Goal: Task Accomplishment & Management: Complete application form

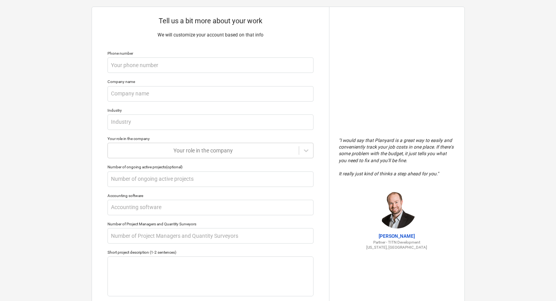
scroll to position [16, 0]
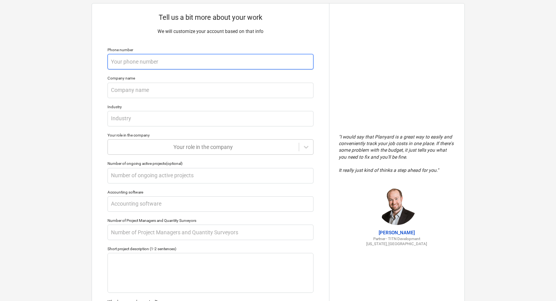
click at [202, 68] on input "text" at bounding box center [211, 62] width 206 height 16
type textarea "x"
type input "5"
type textarea "x"
type input "54"
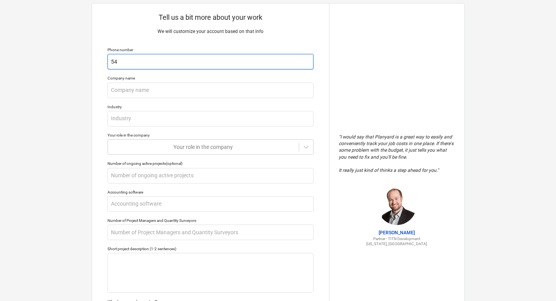
type textarea "x"
type input "540"
type textarea "x"
type input "5405"
type textarea "x"
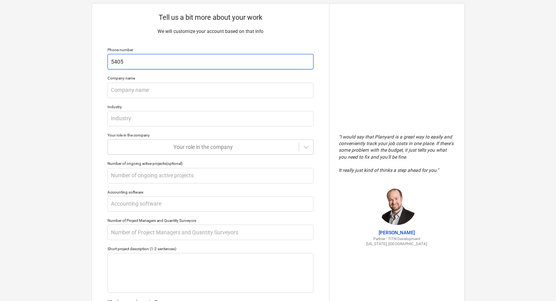
type input "54058"
type textarea "x"
type input "540583"
type textarea "x"
type input "5405836"
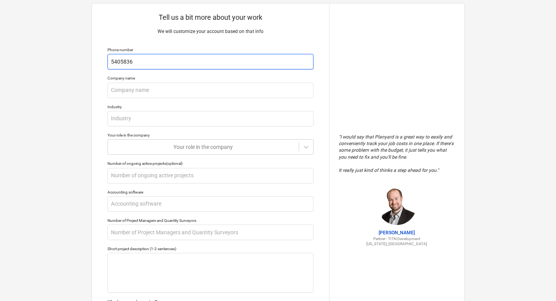
type textarea "x"
type input "54058368"
type textarea "x"
type input "5405836890"
type textarea "x"
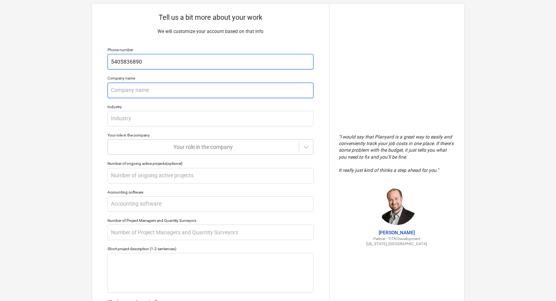
type input "5405836890"
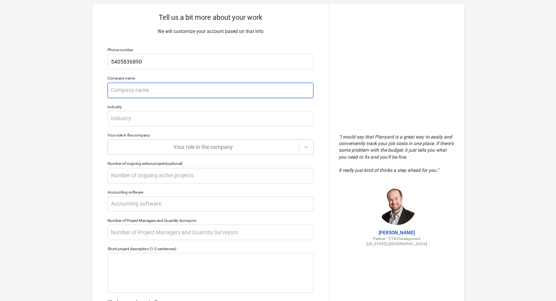
click at [181, 93] on input "text" at bounding box center [211, 91] width 206 height 16
type textarea "x"
type input "N"
type textarea "x"
type input "NA"
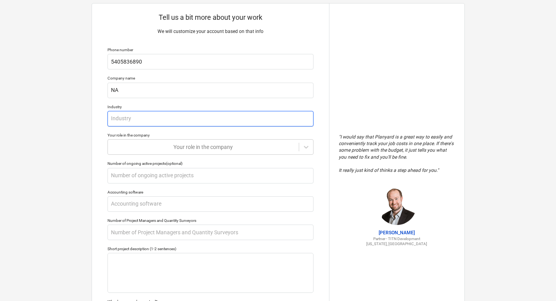
click at [161, 115] on input "text" at bounding box center [211, 119] width 206 height 16
type textarea "x"
type input "N"
type textarea "x"
type input "NA"
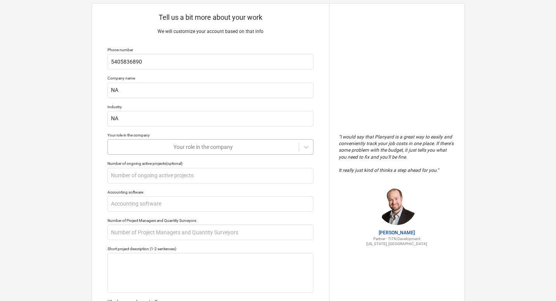
click at [153, 144] on div at bounding box center [203, 147] width 183 height 8
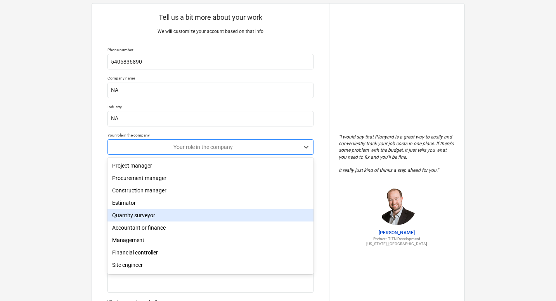
scroll to position [25, 0]
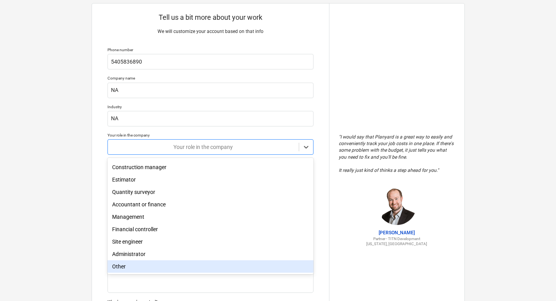
click at [143, 262] on div "Other" at bounding box center [211, 267] width 206 height 12
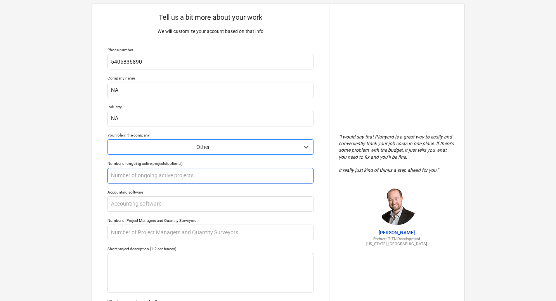
click at [135, 170] on input "text" at bounding box center [211, 176] width 206 height 16
type textarea "x"
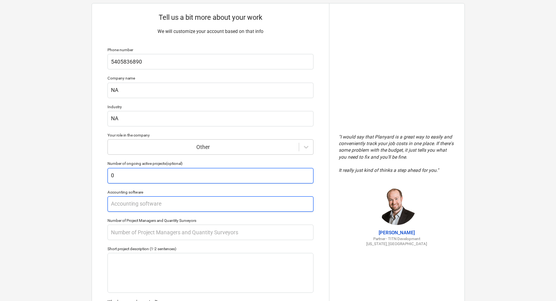
type input "0"
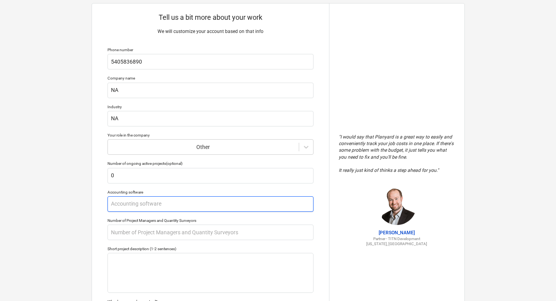
click at [129, 210] on input "text" at bounding box center [211, 204] width 206 height 16
type textarea "x"
type input "S"
type textarea "x"
type input "Sa"
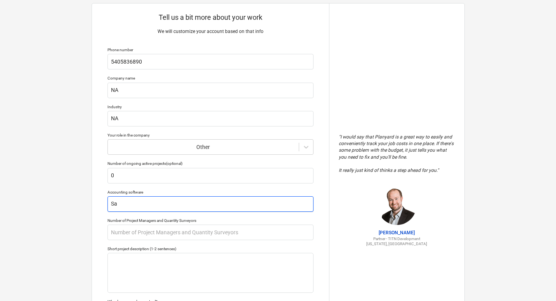
type textarea "x"
type input "Sag"
type textarea "x"
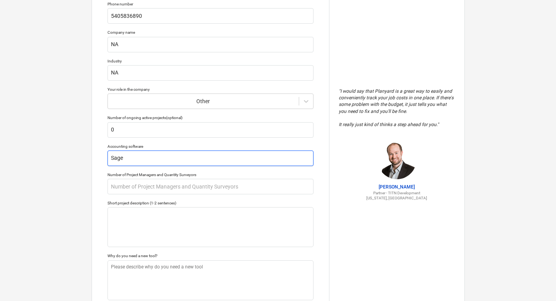
scroll to position [68, 0]
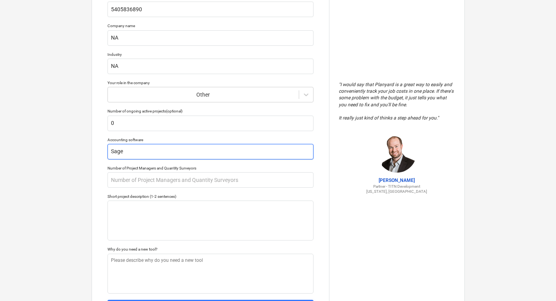
type input "Sage"
click at [165, 172] on p "Number of Project Managers and Quantity Surveyors" at bounding box center [211, 169] width 206 height 7
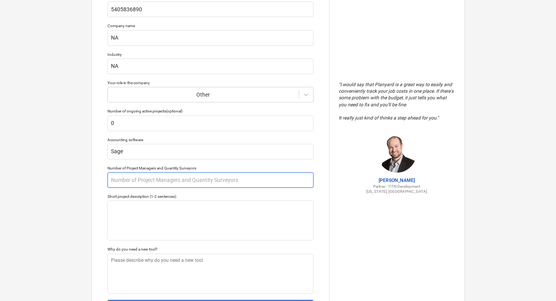
click at [163, 181] on input "text" at bounding box center [211, 180] width 206 height 16
type textarea "x"
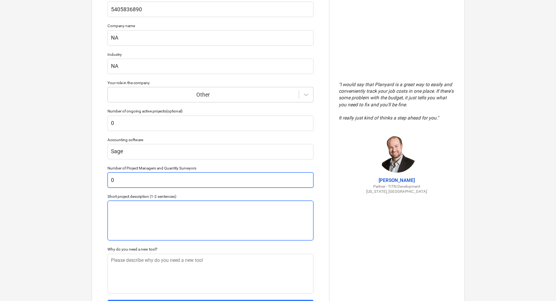
type input "0"
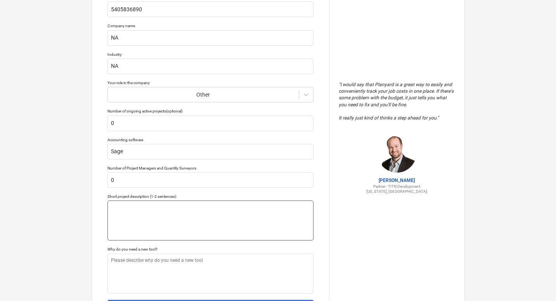
click at [161, 221] on textarea at bounding box center [211, 221] width 206 height 40
type textarea "x"
type textarea "I"
type textarea "x"
type textarea "I a"
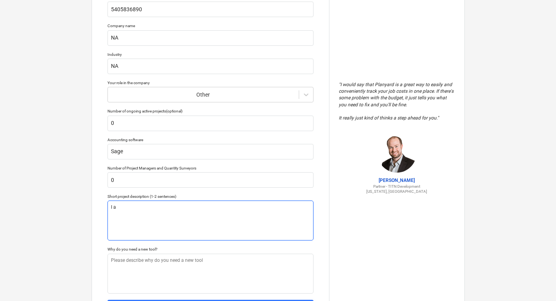
type textarea "x"
type textarea "I am"
type textarea "x"
type textarea "I am"
type textarea "x"
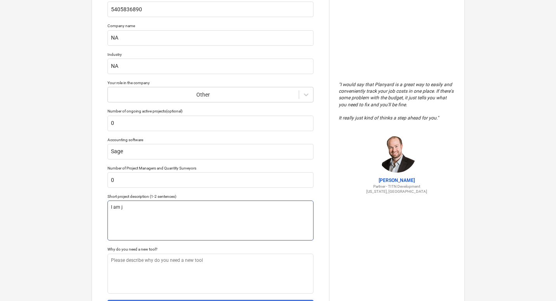
type textarea "I am ju"
type textarea "x"
type textarea "I am jus"
type textarea "x"
type textarea "I am just"
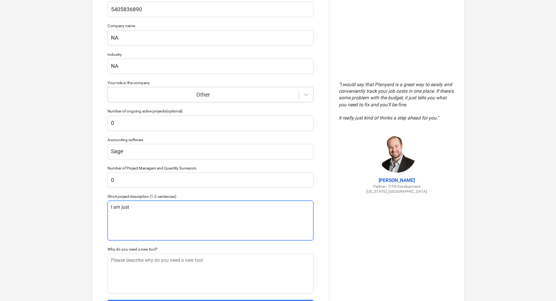
type textarea "x"
type textarea "I am just t"
type textarea "x"
type textarea "I am just te"
type textarea "x"
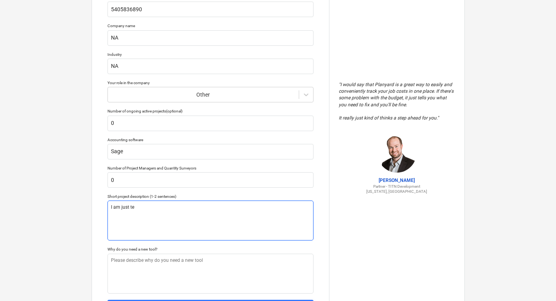
type textarea "I am just tes"
type textarea "x"
type textarea "I am just test"
type textarea "x"
type textarea "I am just testi"
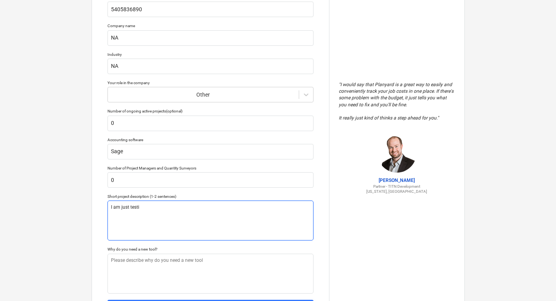
type textarea "x"
type textarea "I am just testin"
type textarea "x"
type textarea "I am just testin"
type textarea "x"
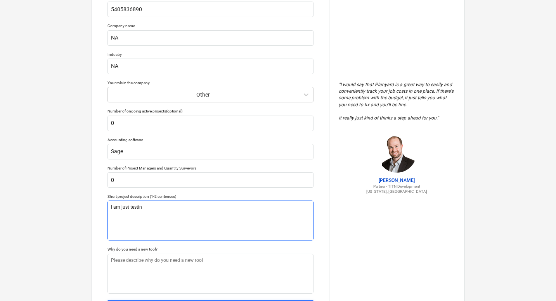
type textarea "I am just testin"
type textarea "x"
type textarea "I am just testing"
type textarea "x"
type textarea "I am just testing"
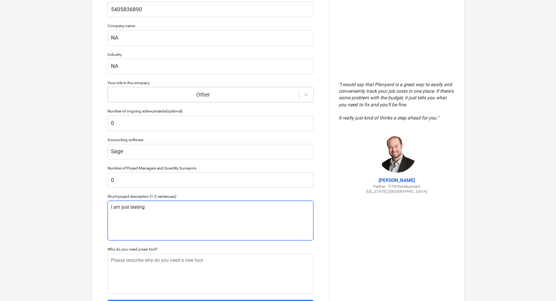
type textarea "x"
type textarea "I am just testing P"
type textarea "x"
type textarea "I am just testing PM"
type textarea "x"
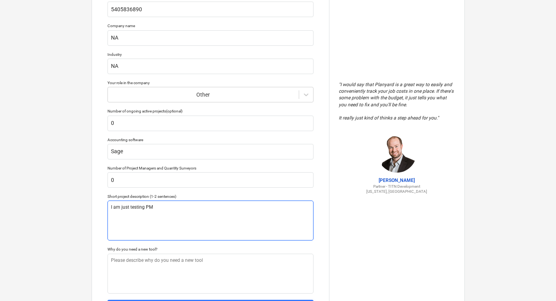
type textarea "I am just testing PM"
type textarea "x"
type textarea "I am just testing PM"
type textarea "x"
type textarea "I am just testing P"
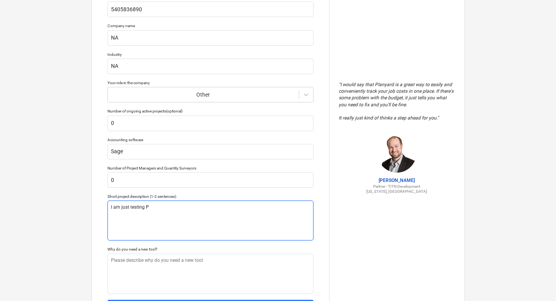
type textarea "x"
type textarea "I am just testing"
type textarea "x"
type textarea "I am just testing P"
type textarea "x"
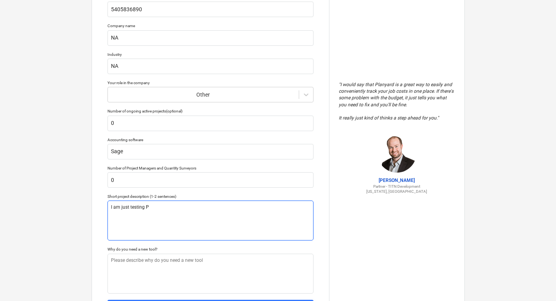
type textarea "I am just testing PM"
type textarea "x"
type textarea "I am just testing PM"
type textarea "x"
type textarea "I am just testing PM S"
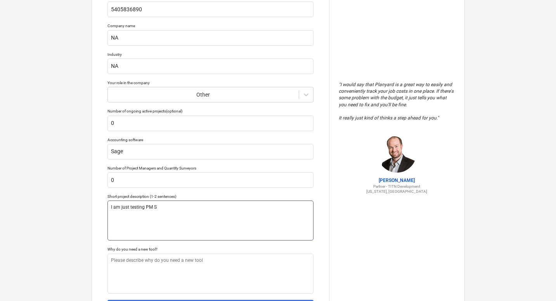
type textarea "x"
type textarea "I am just testing PM Sa"
type textarea "x"
type textarea "I am just testing PM Sag"
type textarea "x"
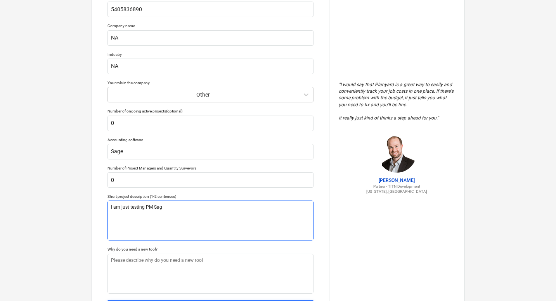
type textarea "I am just testing PM Sage"
type textarea "x"
type textarea "I am just testing PM Sage"
type textarea "x"
type textarea "I am just testing PM [PERSON_NAME] s"
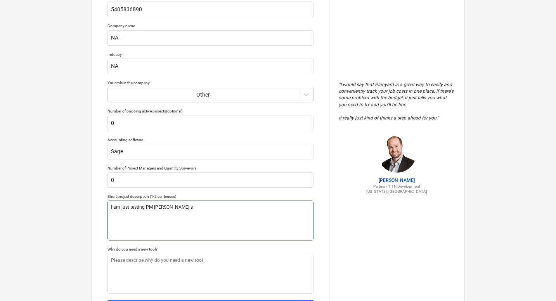
type textarea "x"
type textarea "I am just testing PM Sage so"
type textarea "x"
type textarea "I am just testing PM Sage sof"
type textarea "x"
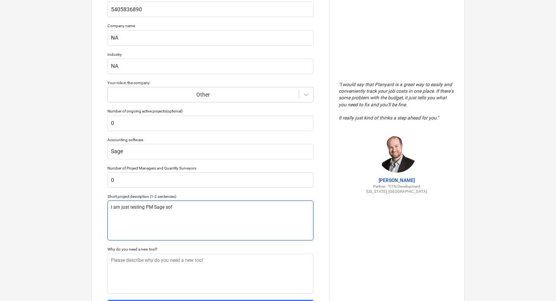
type textarea "I am just testing PM Sage soft"
type textarea "x"
type textarea "I am just testing PM Sage softe"
type textarea "x"
type textarea "I am just testing PM Sage softew"
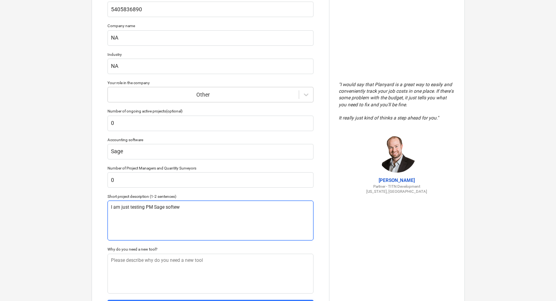
type textarea "x"
type textarea "I am just testing PM Sage softewa"
type textarea "x"
type textarea "I am just testing PM Sage softewar"
type textarea "x"
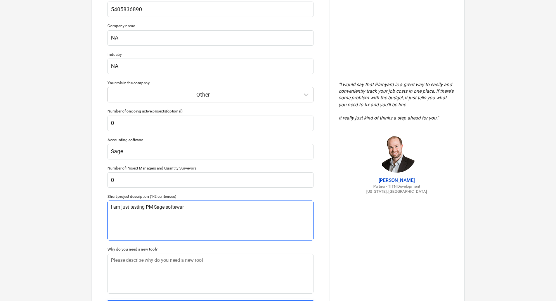
type textarea "I am just testing PM Sage softeware"
type textarea "x"
type textarea "I am just testing PM Sage softewar"
type textarea "x"
type textarea "I am just testing PM Sage softewa"
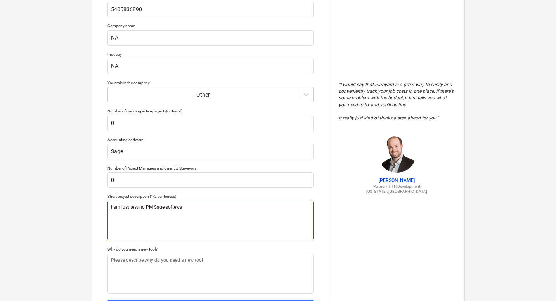
type textarea "x"
type textarea "I am just testing PM Sage softew"
type textarea "x"
type textarea "I am just testing PM Sage softe"
type textarea "x"
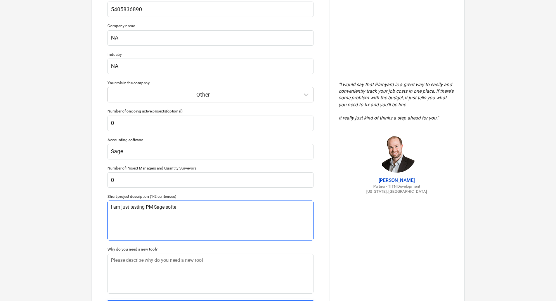
type textarea "I am just testing PM Sage soft"
type textarea "x"
type textarea "I am just testing PM Sage softw"
type textarea "x"
type textarea "I am just testing PM Sage softwa"
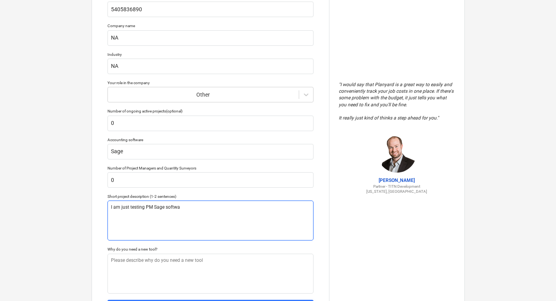
type textarea "x"
type textarea "I am just testing PM Sage softwar"
type textarea "x"
type textarea "I am just testing PM Sage software"
type textarea "x"
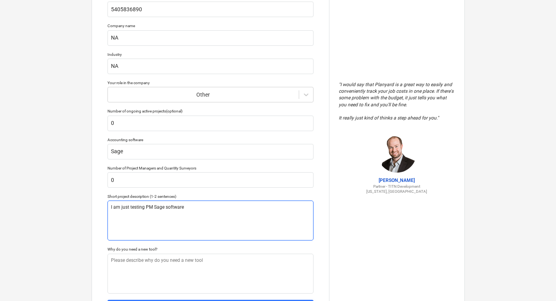
type textarea "I am just testing PM Sage software"
type textarea "x"
type textarea "I am just testing PM Sage software fo"
type textarea "x"
type textarea "I am just testing PM Sage software for"
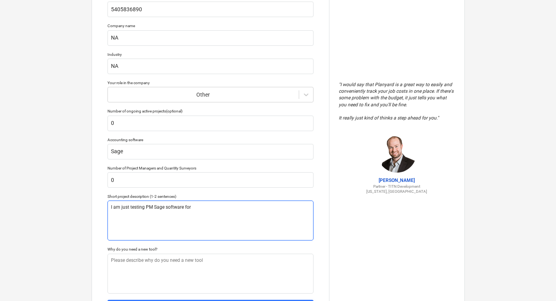
type textarea "x"
type textarea "I am just testing PM Sage software for a"
type textarea "x"
type textarea "I am just testing PM Sage software for a"
type textarea "x"
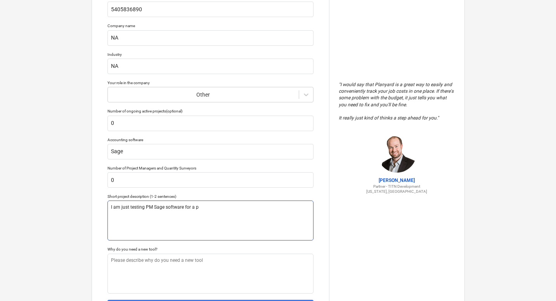
type textarea "I am just testing PM Sage software for a pe"
type textarea "x"
type textarea "I am just testing PM Sage software for a per"
type textarea "x"
type textarea "I am just testing PM Sage software for a pers"
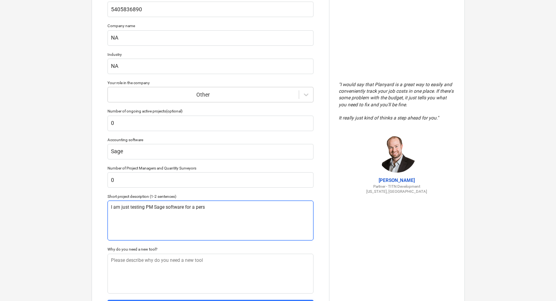
type textarea "x"
type textarea "I am just testing PM Sage software for a person"
type textarea "x"
type textarea "I am just testing PM Sage software for a persona"
type textarea "x"
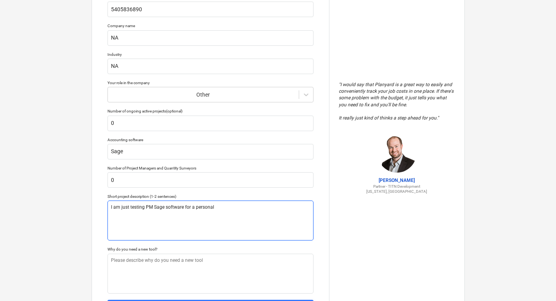
type textarea "I am just testing PM Sage software for a personal"
type textarea "x"
type textarea "I am just testing PM Sage software for a personal i"
type textarea "x"
type textarea "I am just testing PM Sage software for a personal in"
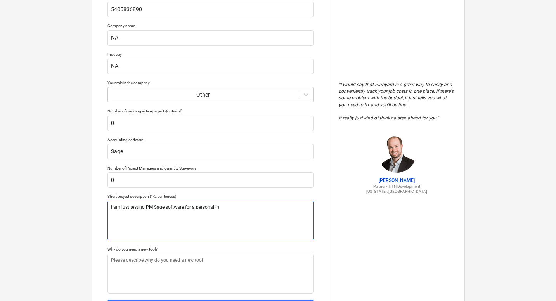
type textarea "x"
type textarea "I am just testing PM Sage software for a personal int"
type textarea "x"
type textarea "I am just testing PM Sage software for a personal inte"
type textarea "x"
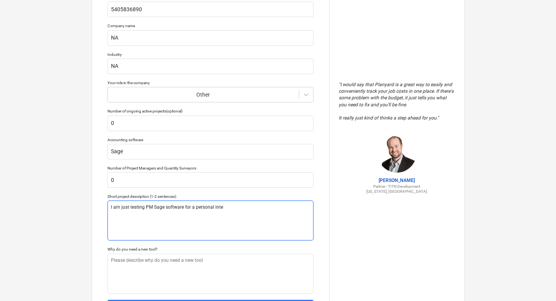
type textarea "I am just testing PM Sage software for a personal integ"
type textarea "x"
type textarea "I am just testing PM Sage software for a personal integr"
type textarea "x"
type textarea "I am just testing PM Sage software for a personal integra"
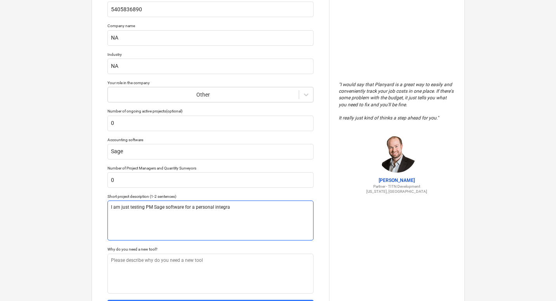
type textarea "x"
type textarea "I am just testing PM Sage software for a personal integrat"
type textarea "x"
type textarea "I am just testing PM Sage software for a personal integrati"
type textarea "x"
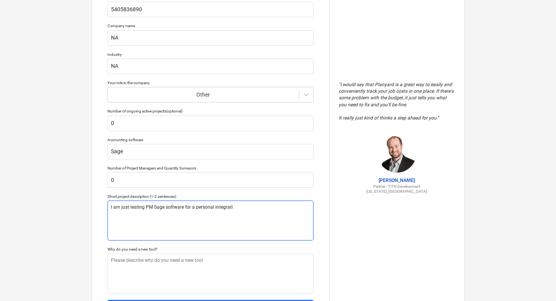
type textarea "I am just testing PM Sage software for a personal integratio"
type textarea "x"
type textarea "I am just testing PM Sage software for a personal integration"
type textarea "x"
type textarea "I am just testing PM Sage software for a personal integration"
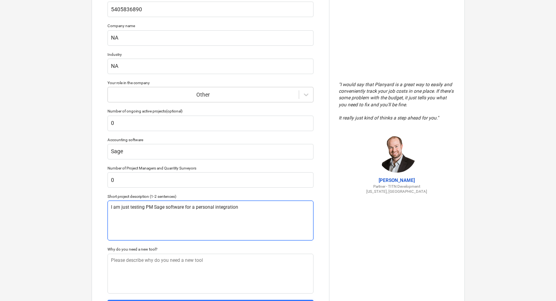
type textarea "x"
type textarea "I am just testing PM Sage software for a personal integration wi"
type textarea "x"
type textarea "I am just testing PM Sage software for a personal integration wit"
type textarea "x"
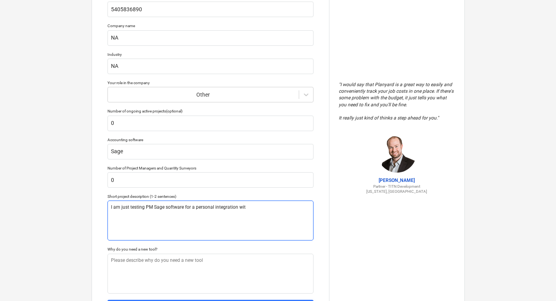
type textarea "I am just testing PM Sage software for a personal integration with"
type textarea "x"
type textarea "I am just testing PM Sage software for a personal integration with"
type textarea "x"
type textarea "I am just testing PM Sage software for a personal integration with S"
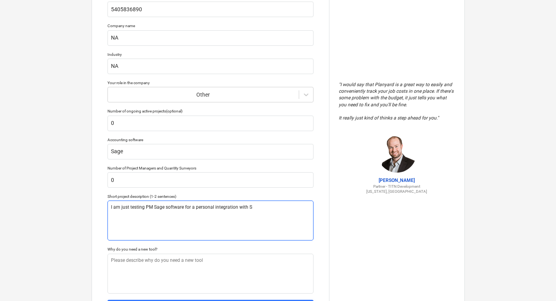
type textarea "x"
type textarea "I am just testing PM Sage software for a personal integration with Sa"
type textarea "x"
type textarea "I am just testing PM Sage software for a personal integration with Sag"
type textarea "x"
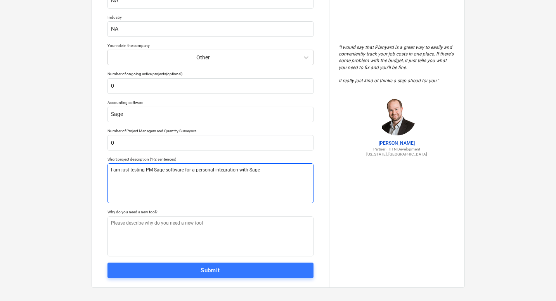
scroll to position [111, 0]
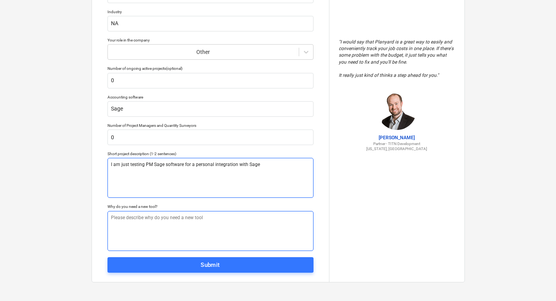
type textarea "I am just testing PM Sage software for a personal integration with Sage"
click at [139, 221] on textarea at bounding box center [211, 231] width 206 height 40
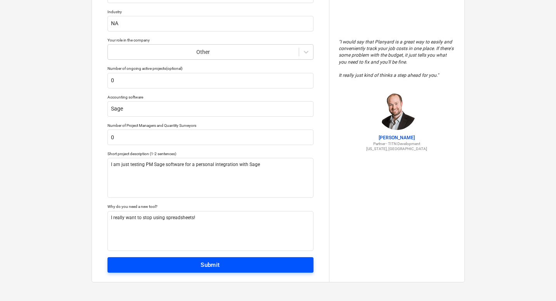
click at [181, 263] on span "Submit" at bounding box center [210, 265] width 189 height 10
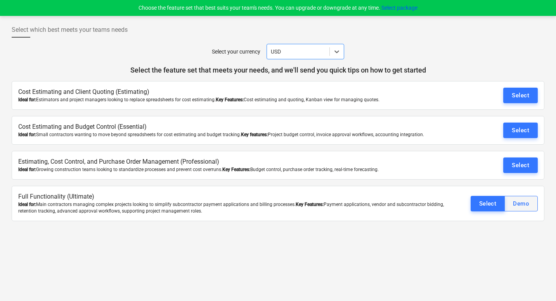
click at [516, 207] on div "Demo" at bounding box center [521, 204] width 16 height 10
click at [505, 128] on button "Select" at bounding box center [521, 131] width 35 height 16
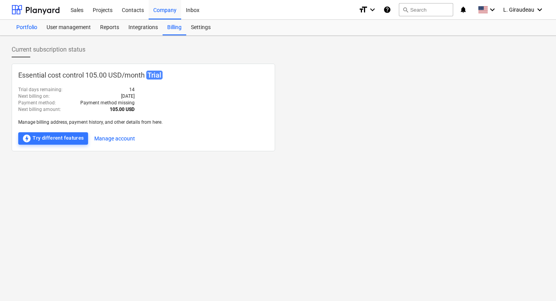
click at [31, 27] on div "Portfolio" at bounding box center [27, 28] width 30 height 16
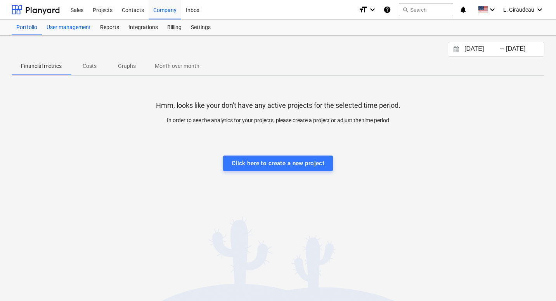
click at [77, 27] on div "User management" at bounding box center [69, 28] width 54 height 16
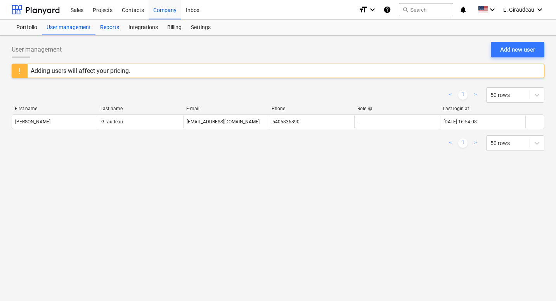
click at [120, 28] on div "Reports" at bounding box center [110, 28] width 28 height 16
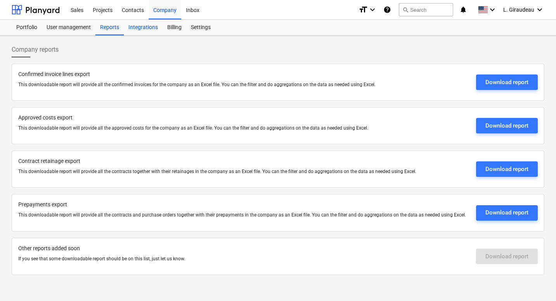
click at [145, 31] on div "Integrations" at bounding box center [143, 28] width 39 height 16
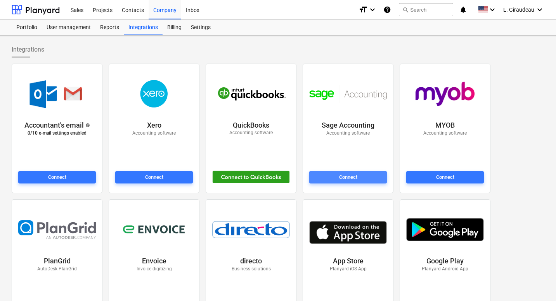
click at [349, 178] on div "Connect" at bounding box center [348, 177] width 18 height 9
click at [167, 26] on div "Billing" at bounding box center [175, 28] width 24 height 16
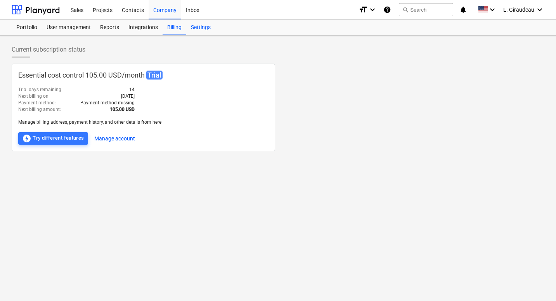
click at [202, 28] on div "Settings" at bounding box center [200, 28] width 29 height 16
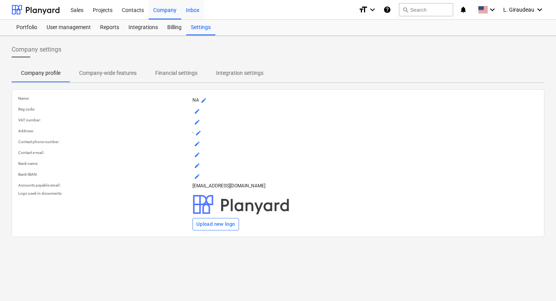
click at [192, 9] on div "Inbox" at bounding box center [192, 10] width 23 height 20
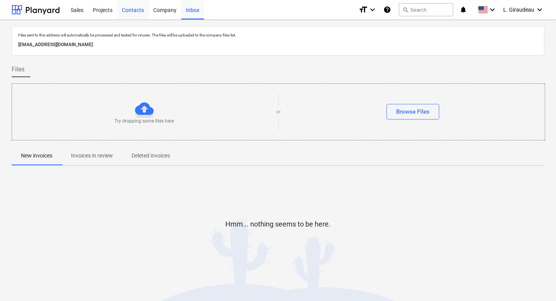
click at [126, 6] on div "Contacts" at bounding box center [132, 10] width 31 height 20
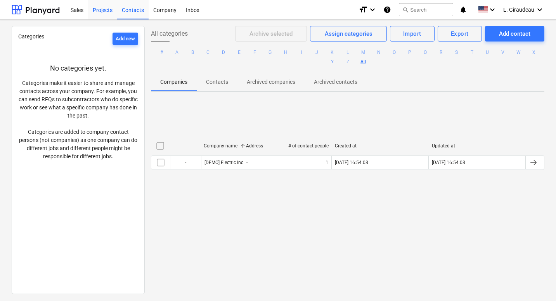
click at [108, 7] on div "Projects" at bounding box center [102, 10] width 29 height 20
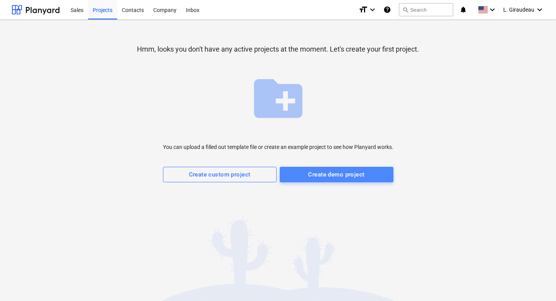
click at [313, 172] on div "Create demo project" at bounding box center [336, 175] width 56 height 10
